Goal: Task Accomplishment & Management: Manage account settings

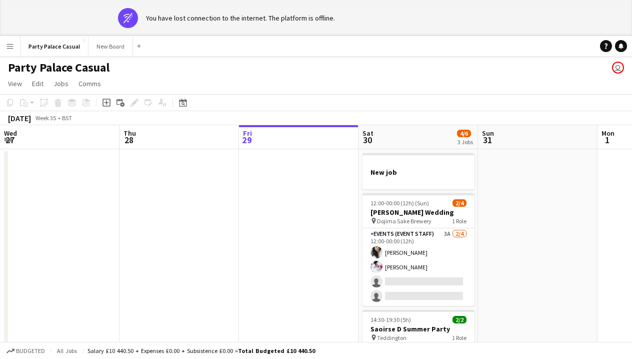
scroll to position [0, 284]
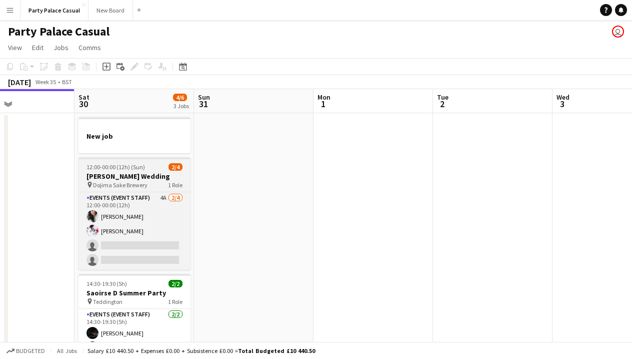
click at [129, 191] on app-job-card "12:00-00:00 (12h) (Sun) 2/4 Anna L Wedding pin Dojima Sake Brewery 1 Role Event…" at bounding box center [135, 213] width 112 height 113
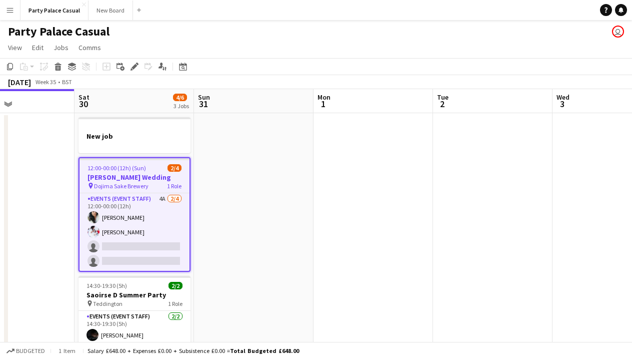
click at [145, 170] on span "12:00-00:00 (12h) (Sun)" at bounding box center [117, 168] width 59 height 8
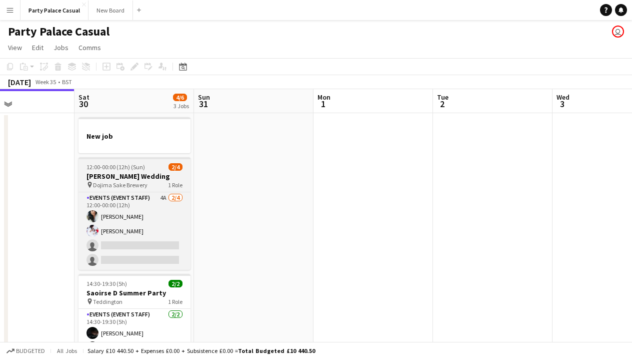
click at [145, 170] on div "12:00-00:00 (12h) (Sun) 2/4" at bounding box center [135, 167] width 112 height 8
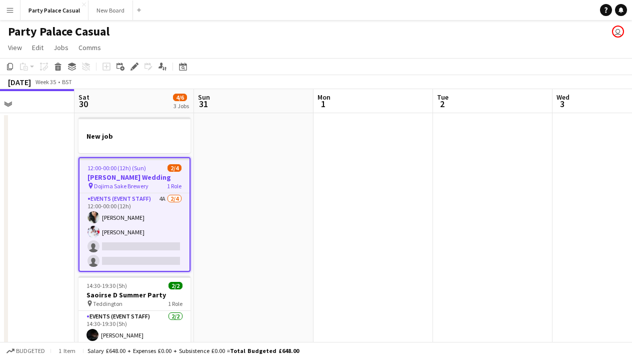
click at [145, 170] on span "12:00-00:00 (12h) (Sun)" at bounding box center [117, 168] width 59 height 8
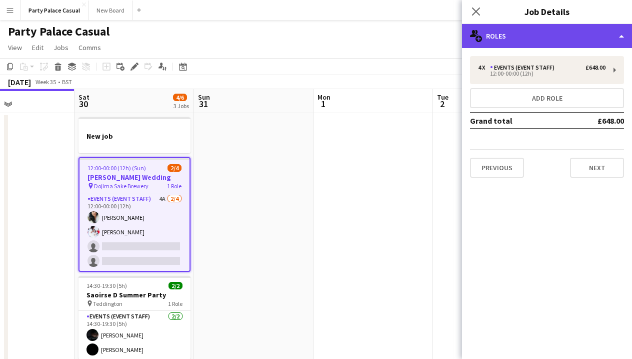
click at [592, 41] on div "multiple-users-add Roles" at bounding box center [547, 36] width 170 height 24
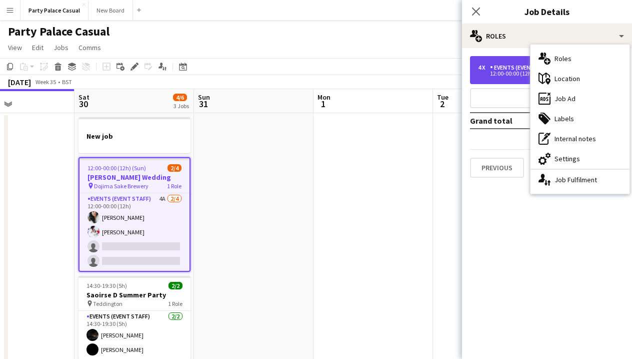
click at [517, 78] on div "4 x Events (Event Staff) £648.00 12:00-00:00 (12h)" at bounding box center [547, 70] width 154 height 28
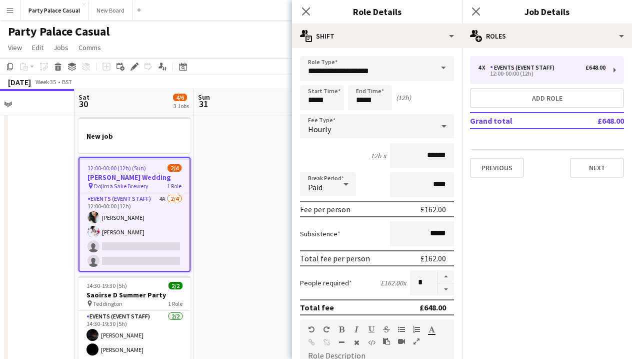
click at [572, 189] on mat-expansion-panel "pencil3 General details 4 x Events (Event Staff) £648.00 12:00-00:00 (12h) Add …" at bounding box center [547, 203] width 170 height 311
click at [514, 173] on button "Previous" at bounding box center [497, 168] width 54 height 20
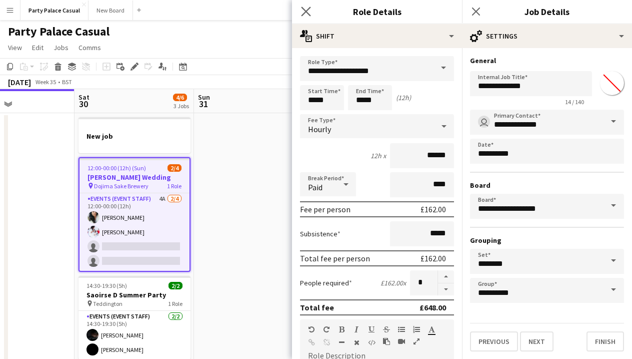
click at [312, 13] on app-icon "Close pop-in" at bounding box center [306, 12] width 15 height 15
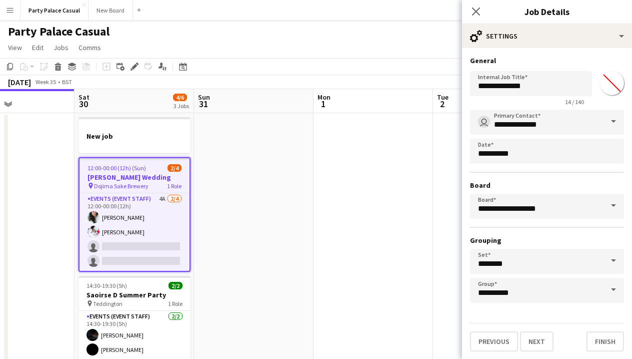
click at [428, 313] on app-date-cell at bounding box center [374, 263] width 120 height 300
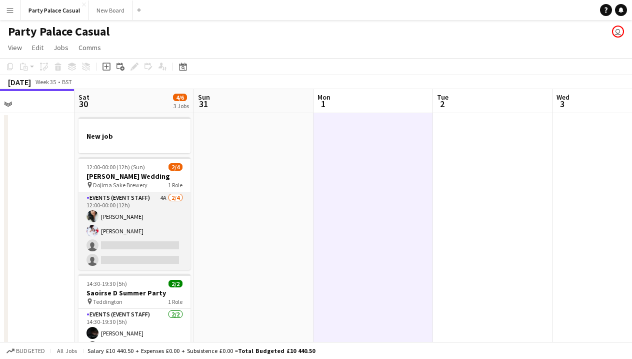
click at [156, 196] on app-card-role "Events (Event Staff) 4A 2/4 12:00-00:00 (12h) Ashra Nandan Nicole Siriboe singl…" at bounding box center [135, 231] width 112 height 78
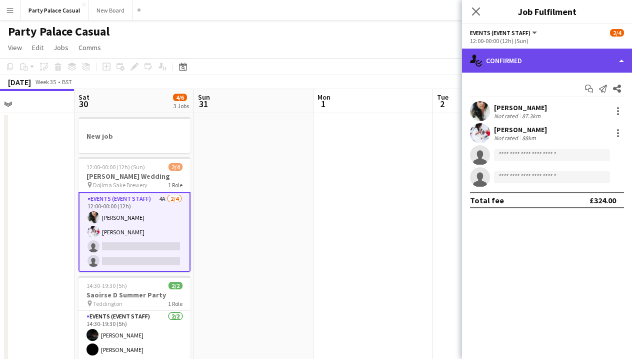
click at [579, 58] on div "single-neutral-actions-check-2 Confirmed" at bounding box center [547, 61] width 170 height 24
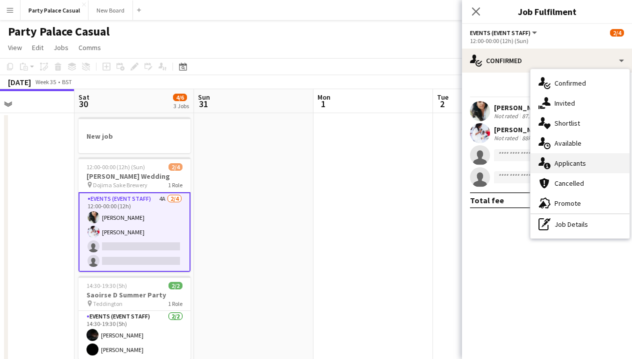
click at [581, 162] on div "single-neutral-actions-information Applicants" at bounding box center [580, 163] width 99 height 20
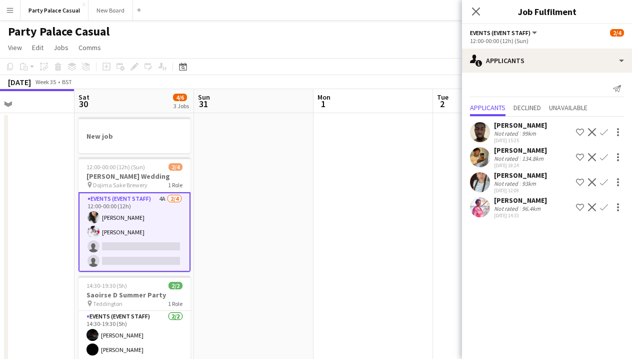
click at [606, 207] on app-icon "Confirm" at bounding box center [604, 207] width 8 height 8
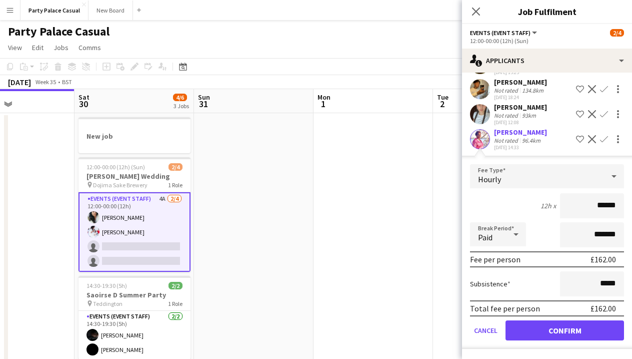
scroll to position [68, 0]
click at [592, 325] on button "Confirm" at bounding box center [565, 330] width 119 height 20
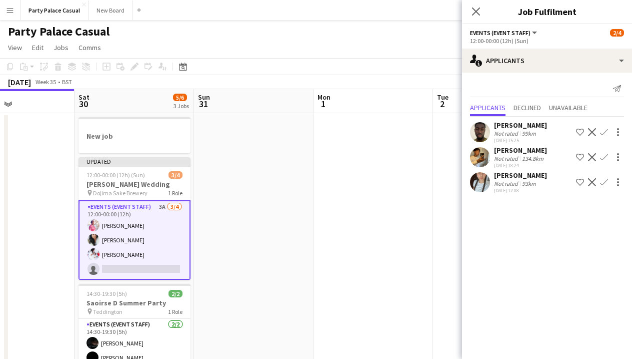
scroll to position [0, 0]
click at [272, 50] on app-page-menu "View Day view expanded Day view collapsed Month view Date picker Jump to today …" at bounding box center [316, 48] width 632 height 19
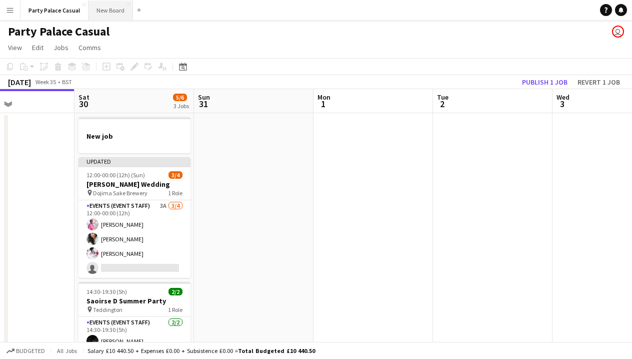
click at [98, 8] on button "New Board Close" at bounding box center [111, 11] width 45 height 20
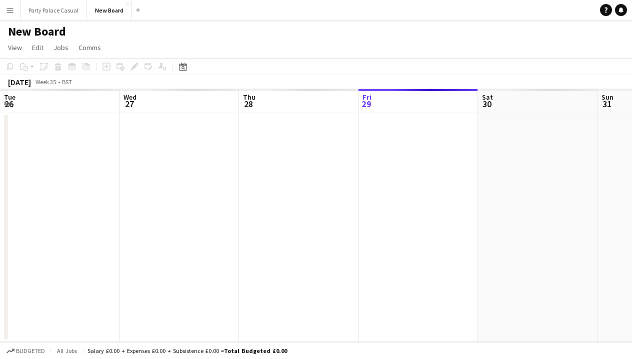
scroll to position [0, 239]
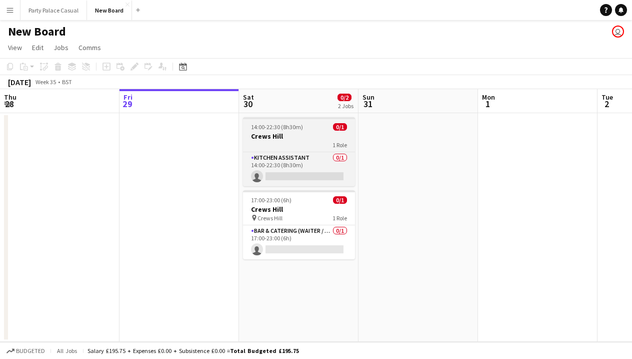
click at [302, 145] on div "1 Role" at bounding box center [299, 145] width 112 height 8
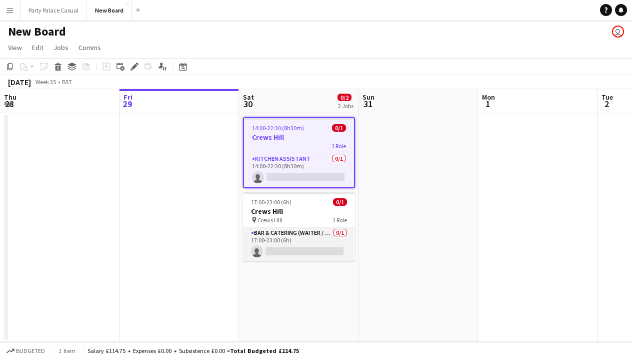
click at [298, 229] on app-card-role "Bar & Catering (Waiter / waitress) 0/1 17:00-23:00 (6h) single-neutral-actions" at bounding box center [299, 244] width 112 height 34
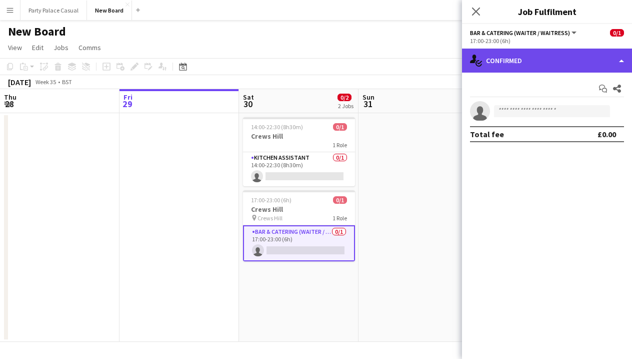
click at [510, 64] on div "single-neutral-actions-check-2 Confirmed" at bounding box center [547, 61] width 170 height 24
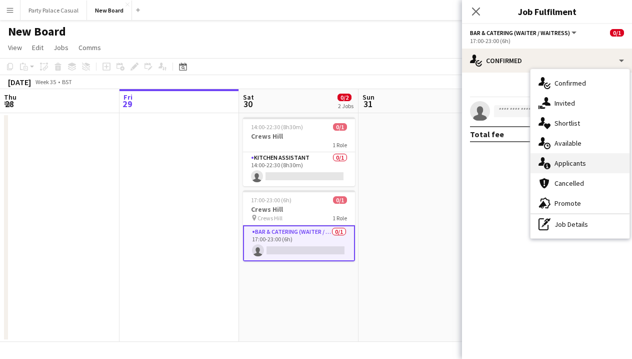
click at [549, 164] on icon at bounding box center [547, 166] width 7 height 7
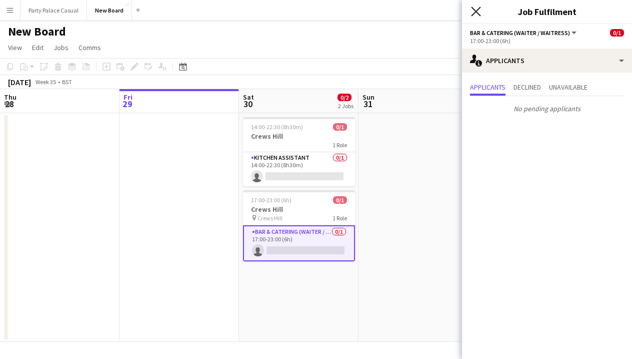
click at [473, 10] on icon "Close pop-in" at bounding box center [476, 12] width 10 height 10
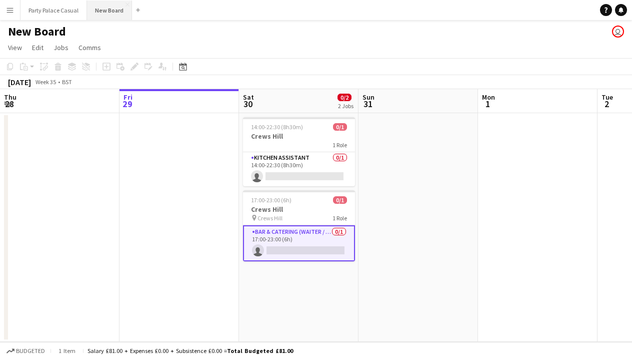
click at [104, 18] on button "New Board Close" at bounding box center [109, 11] width 45 height 20
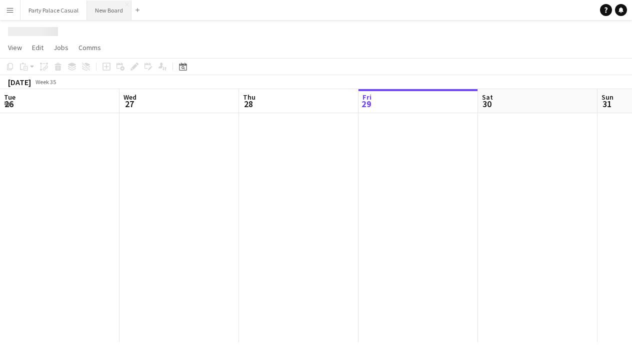
scroll to position [0, 239]
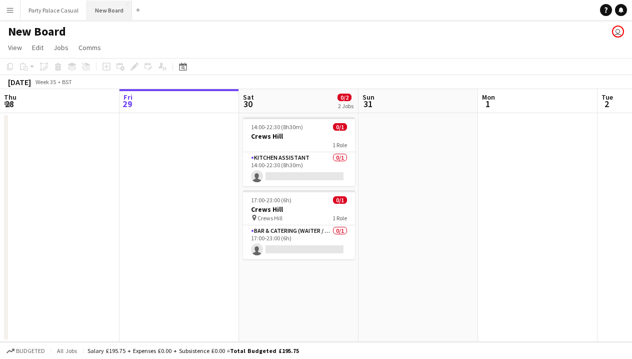
click at [102, 15] on button "New Board Close" at bounding box center [109, 11] width 45 height 20
click at [38, 47] on span "Edit" at bounding box center [38, 47] width 12 height 9
click at [111, 38] on div "New Board user" at bounding box center [316, 29] width 632 height 19
click at [114, 15] on button "New Board Close" at bounding box center [109, 11] width 45 height 20
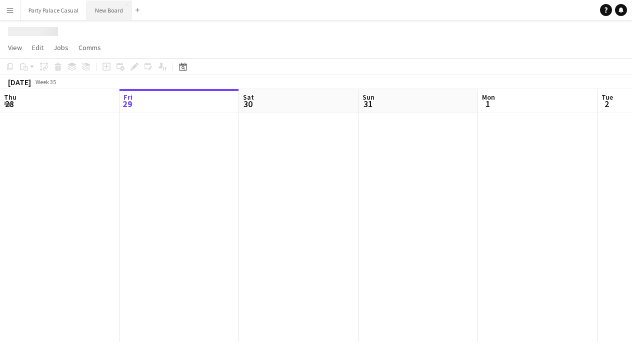
click at [114, 15] on button "New Board Close" at bounding box center [109, 11] width 45 height 20
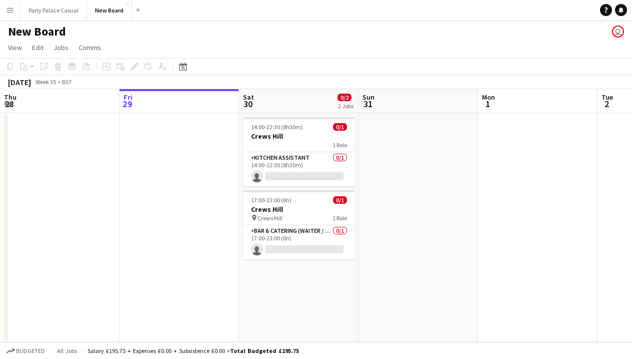
click at [15, 10] on button "Menu" at bounding box center [10, 10] width 20 height 20
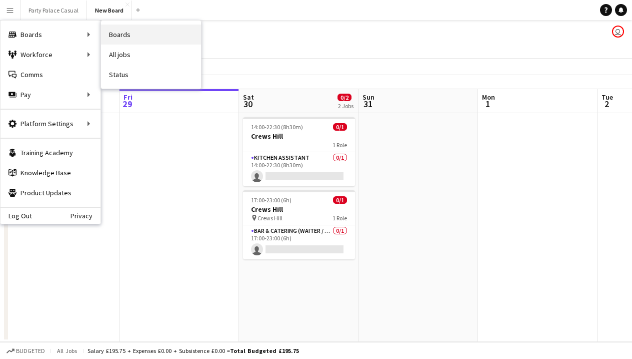
click at [113, 36] on link "Boards" at bounding box center [151, 35] width 100 height 20
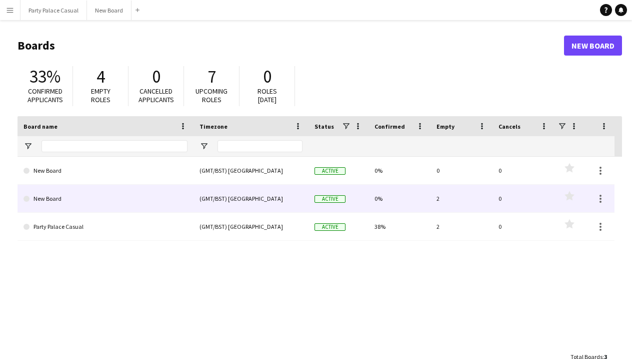
click at [54, 197] on link "New Board" at bounding box center [106, 199] width 164 height 28
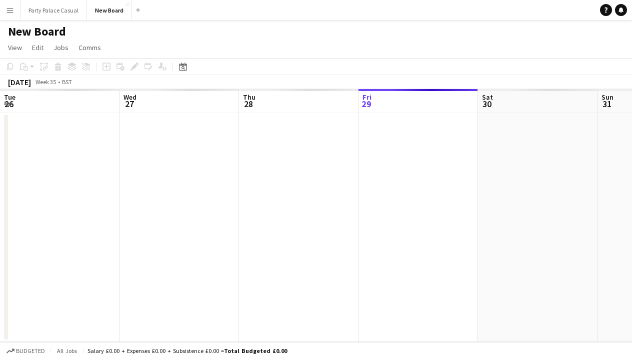
scroll to position [0, 239]
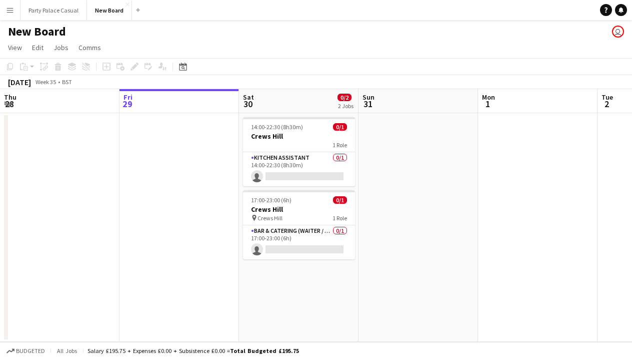
click at [12, 12] on app-icon "Menu" at bounding box center [10, 10] width 8 height 8
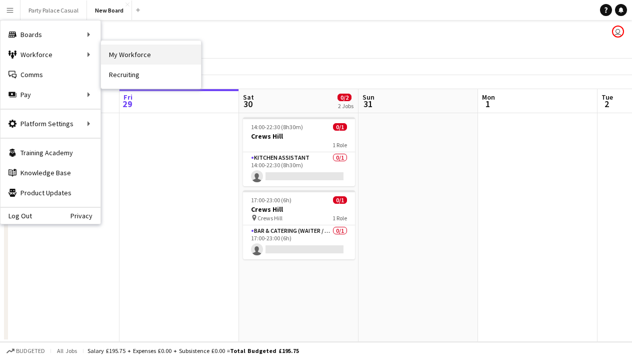
click at [113, 53] on link "My Workforce" at bounding box center [151, 55] width 100 height 20
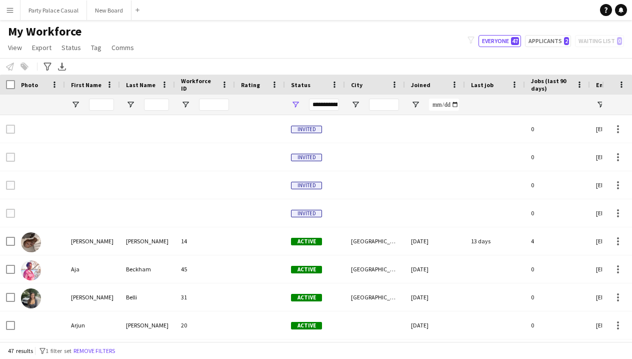
click at [19, 10] on button "Menu" at bounding box center [10, 10] width 20 height 20
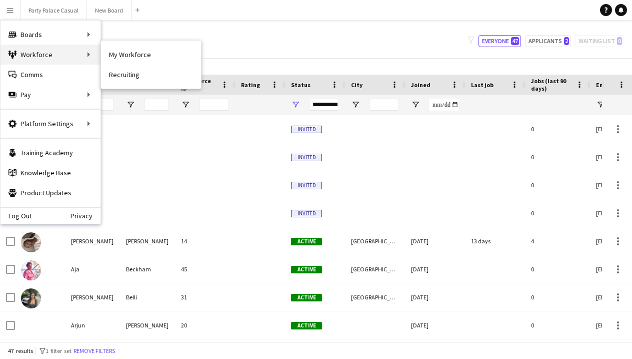
click at [51, 54] on div "Workforce Workforce" at bounding box center [51, 55] width 100 height 20
click at [89, 60] on div "Workforce Workforce" at bounding box center [51, 55] width 100 height 20
click at [74, 35] on div "Boards Boards" at bounding box center [51, 35] width 100 height 20
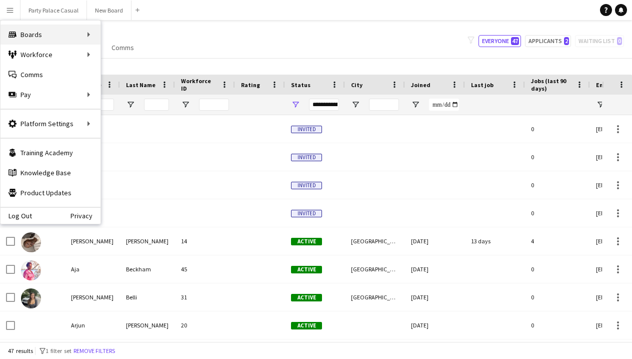
click at [91, 36] on div "Boards Boards" at bounding box center [51, 35] width 100 height 20
click at [53, 33] on div "Boards Boards" at bounding box center [51, 35] width 100 height 20
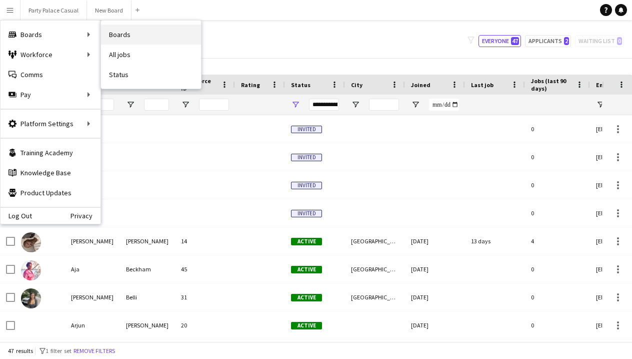
click at [118, 33] on link "Boards" at bounding box center [151, 35] width 100 height 20
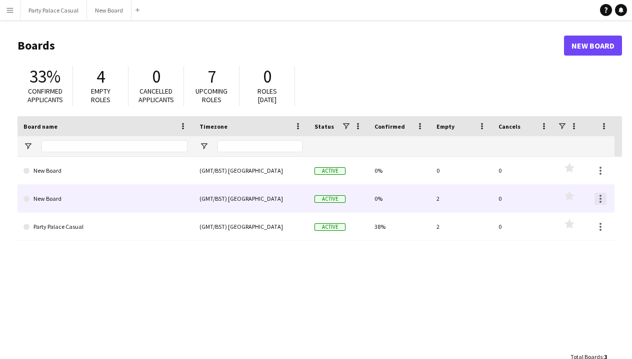
click at [604, 198] on div at bounding box center [601, 199] width 12 height 12
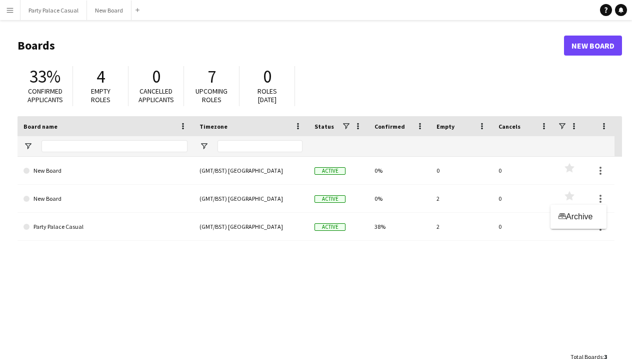
click at [599, 169] on div at bounding box center [316, 179] width 632 height 359
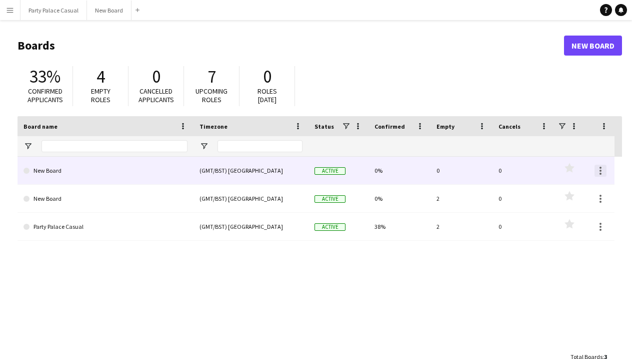
click at [604, 170] on div at bounding box center [601, 171] width 12 height 12
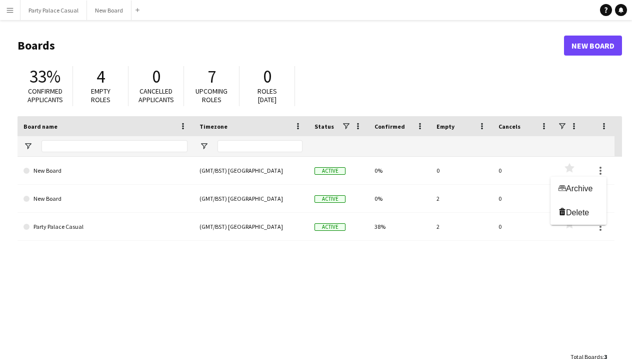
click at [490, 258] on div at bounding box center [316, 179] width 632 height 359
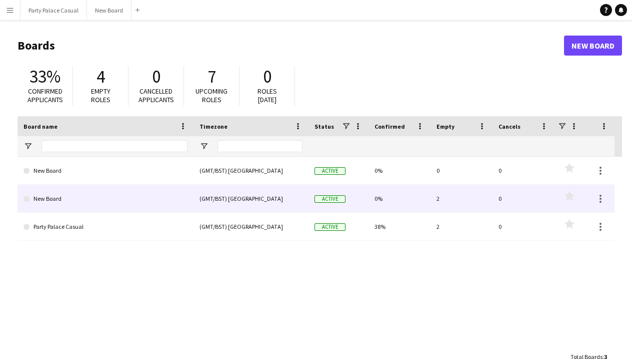
click at [65, 198] on link "New Board" at bounding box center [106, 199] width 164 height 28
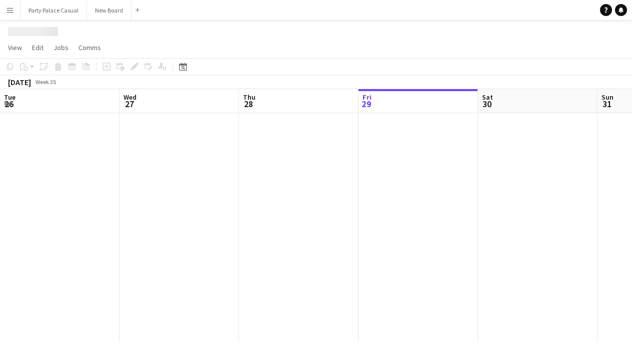
scroll to position [0, 239]
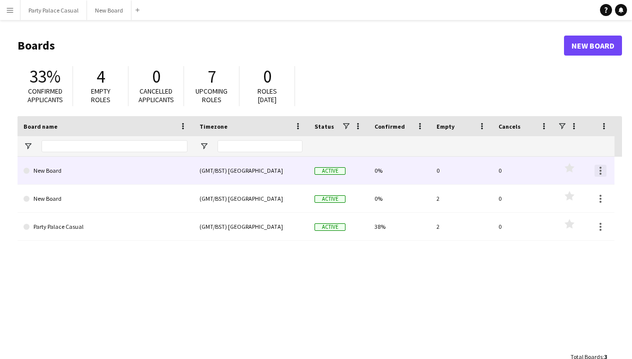
click at [601, 169] on div at bounding box center [601, 168] width 2 height 2
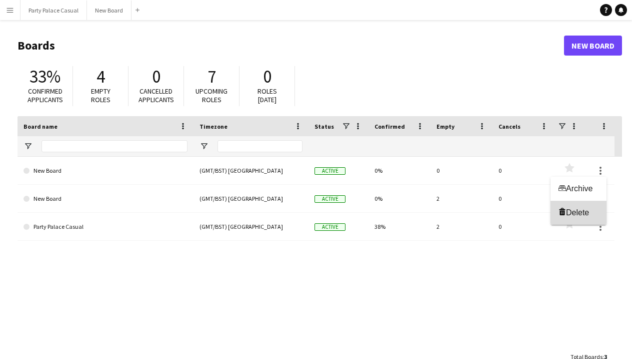
click at [587, 211] on span "Delete" at bounding box center [577, 212] width 23 height 9
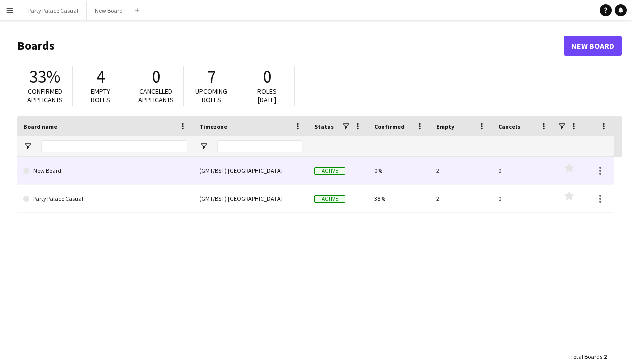
click at [23, 174] on div "New Board" at bounding box center [106, 171] width 176 height 28
click at [26, 167] on link "New Board" at bounding box center [106, 171] width 164 height 28
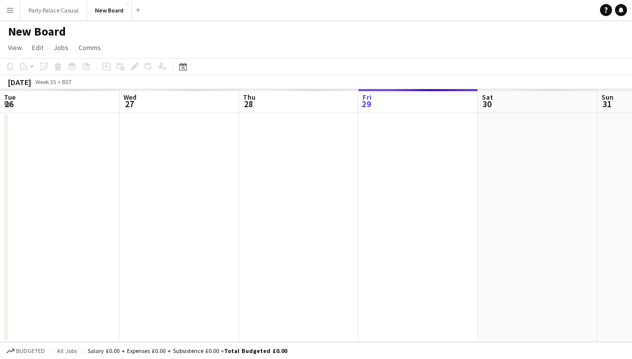
scroll to position [0, 239]
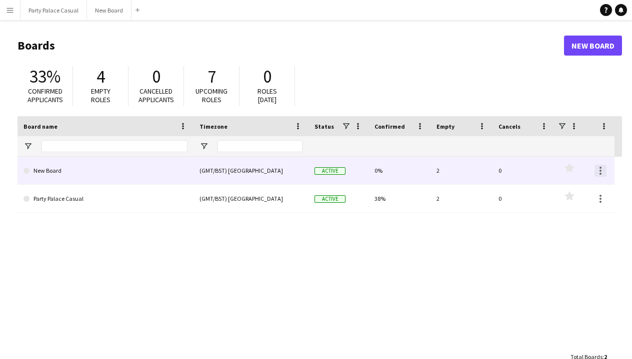
click at [598, 171] on div at bounding box center [601, 171] width 12 height 12
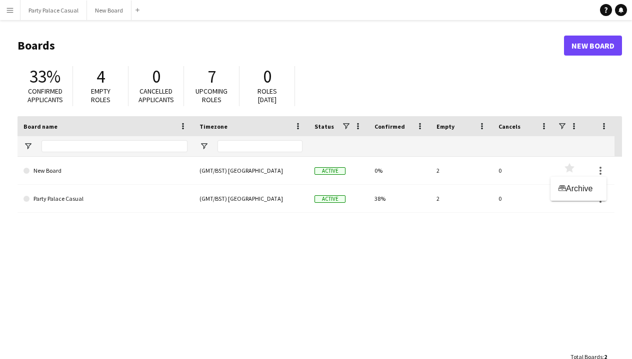
click at [12, 8] on div at bounding box center [316, 179] width 632 height 359
click at [12, 12] on app-icon "Menu" at bounding box center [10, 10] width 8 height 8
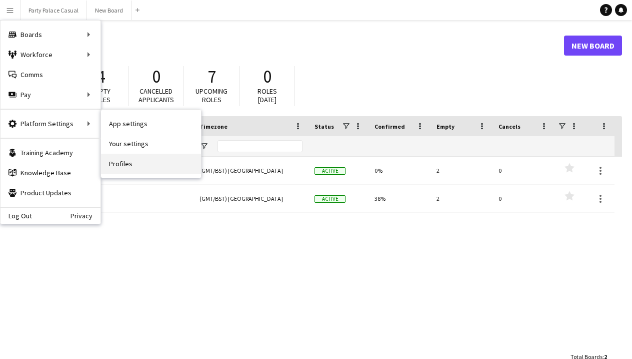
click at [117, 160] on link "Profiles" at bounding box center [151, 164] width 100 height 20
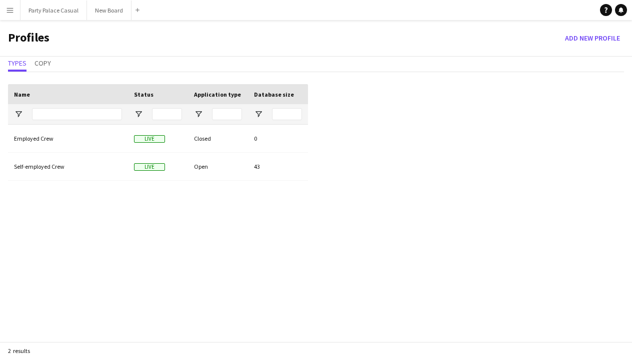
click at [12, 14] on app-icon "Menu" at bounding box center [10, 10] width 8 height 8
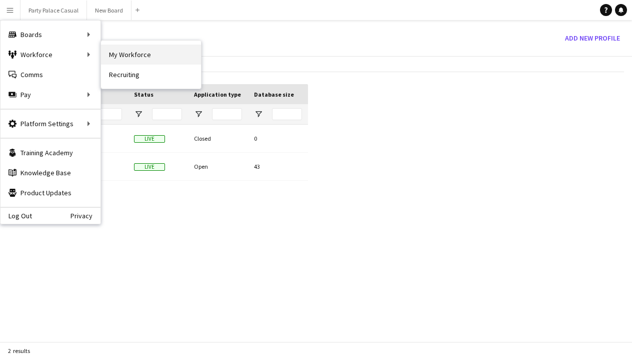
click at [117, 52] on link "My Workforce" at bounding box center [151, 55] width 100 height 20
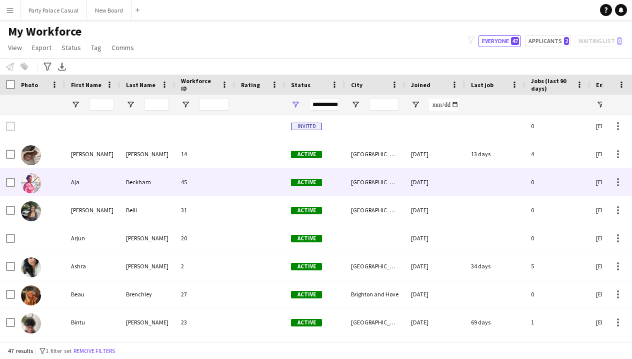
scroll to position [88, 0]
